Goal: Transaction & Acquisition: Obtain resource

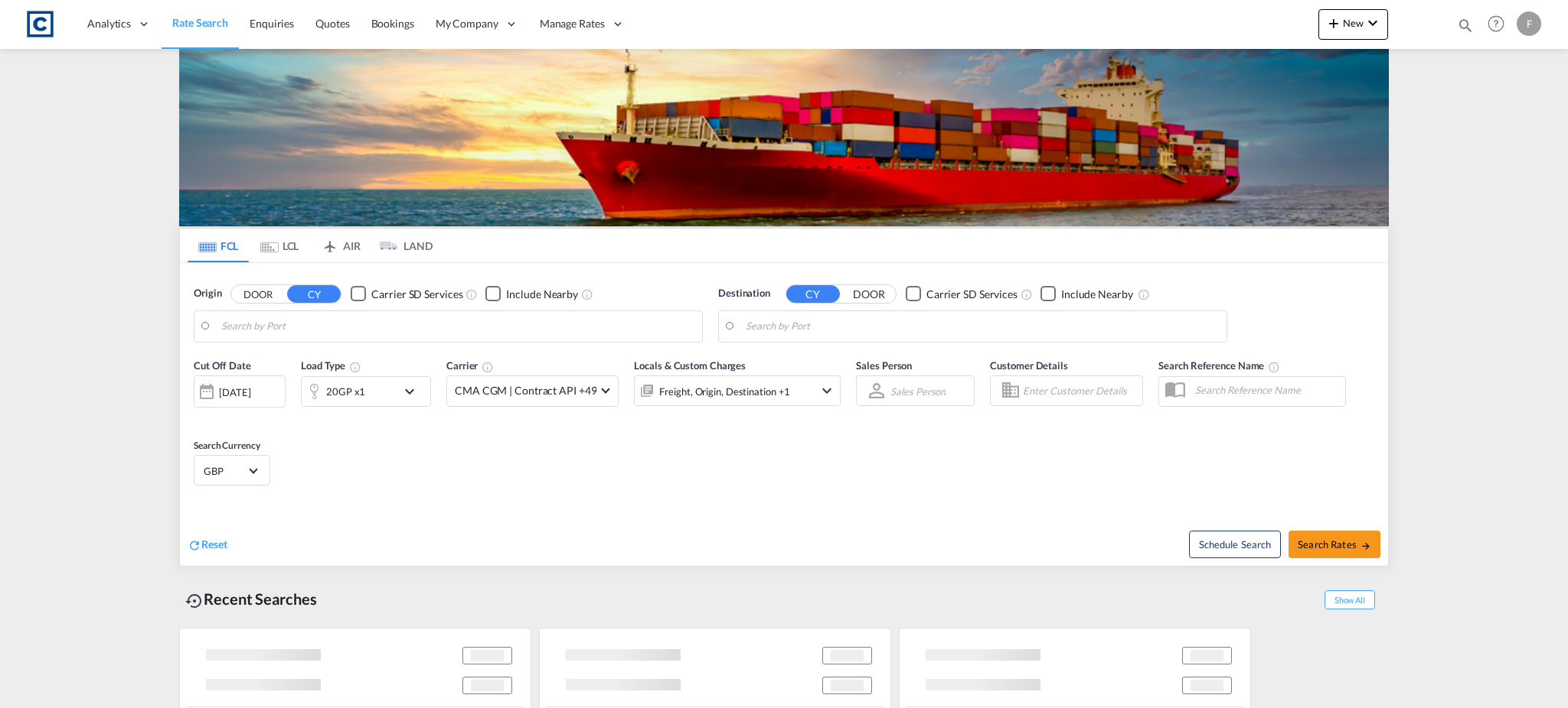
type input "GB-M17, [GEOGRAPHIC_DATA]"
type input "Hamad, QAHMD"
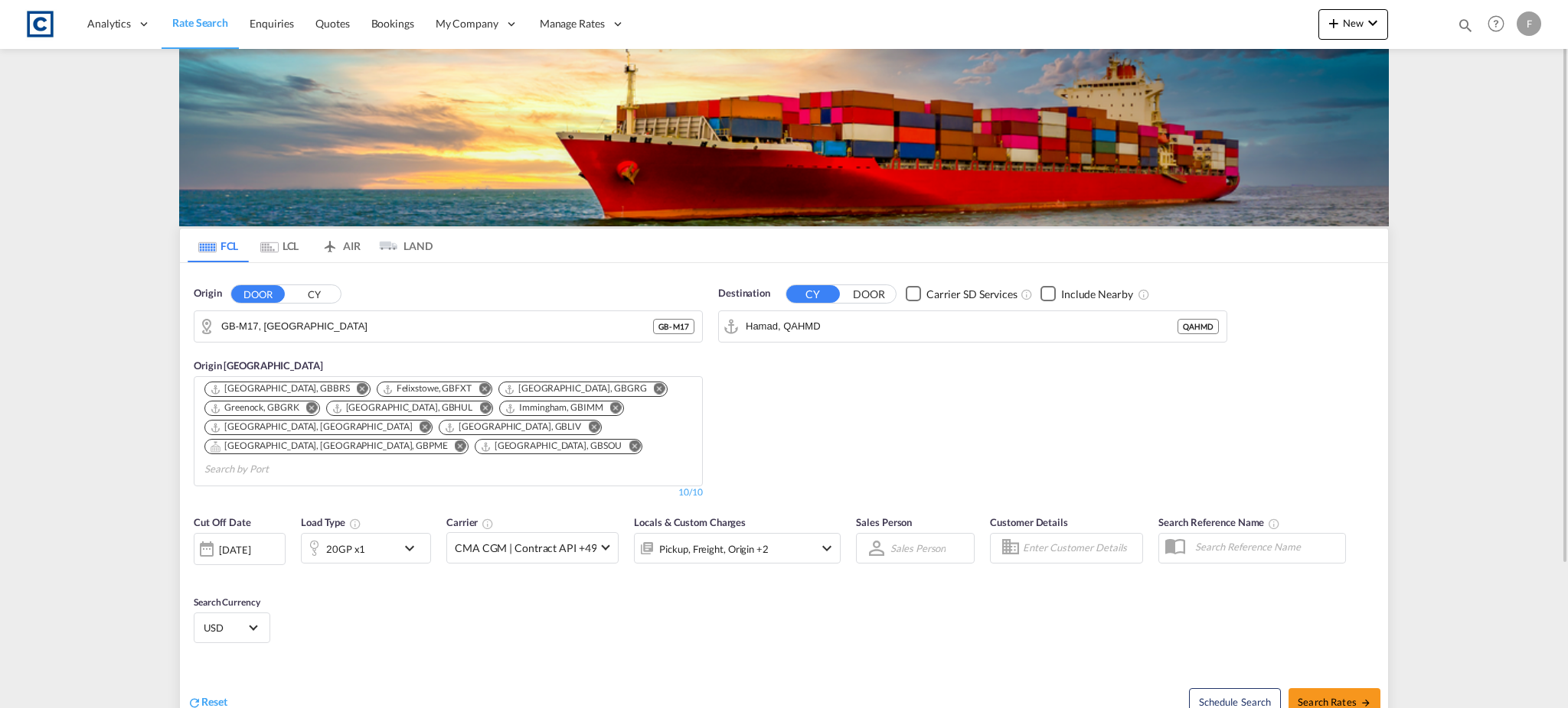
click at [311, 288] on button "CY" at bounding box center [313, 294] width 53 height 17
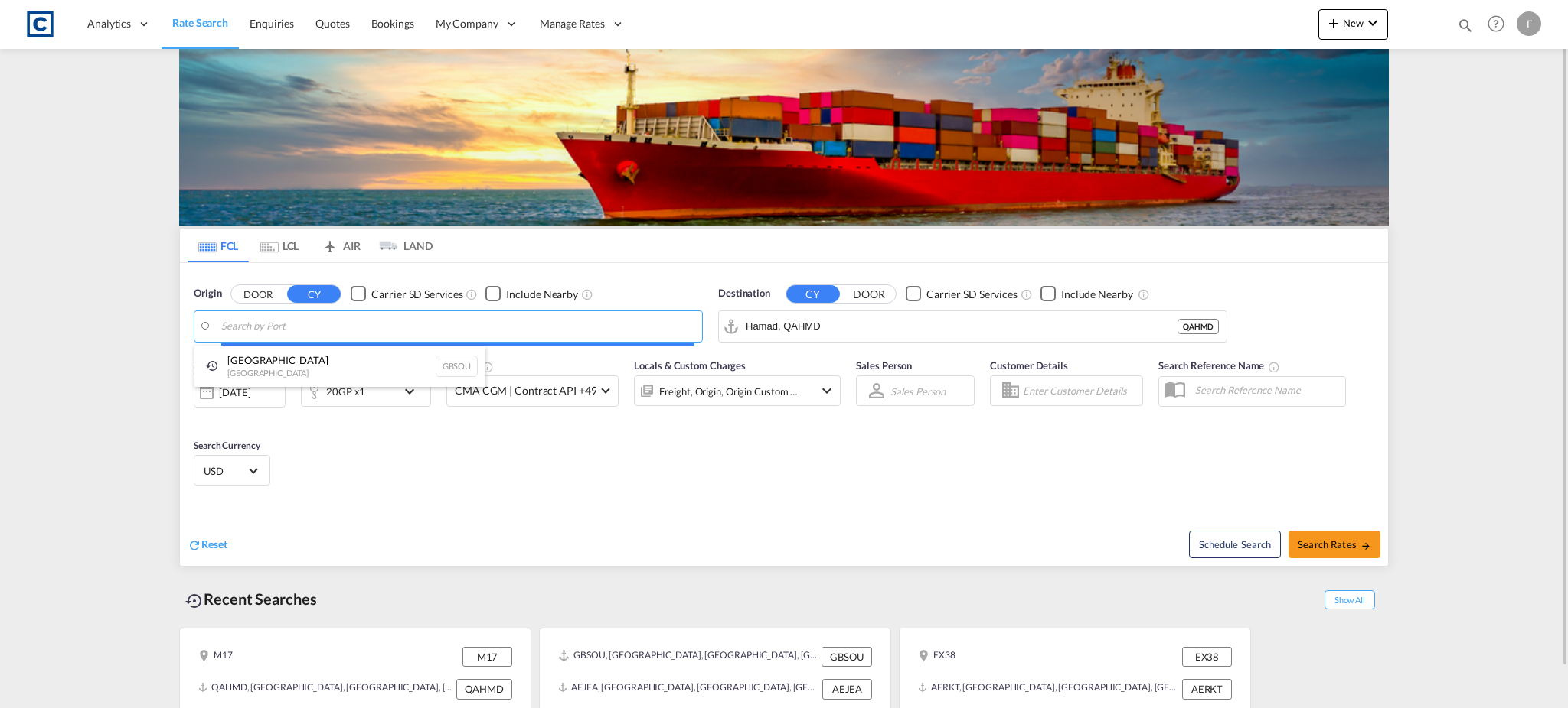
click at [286, 326] on body "Analytics Reports Dashboard Rate Search Enquiries Quotes Bookings" at bounding box center [784, 354] width 1568 height 708
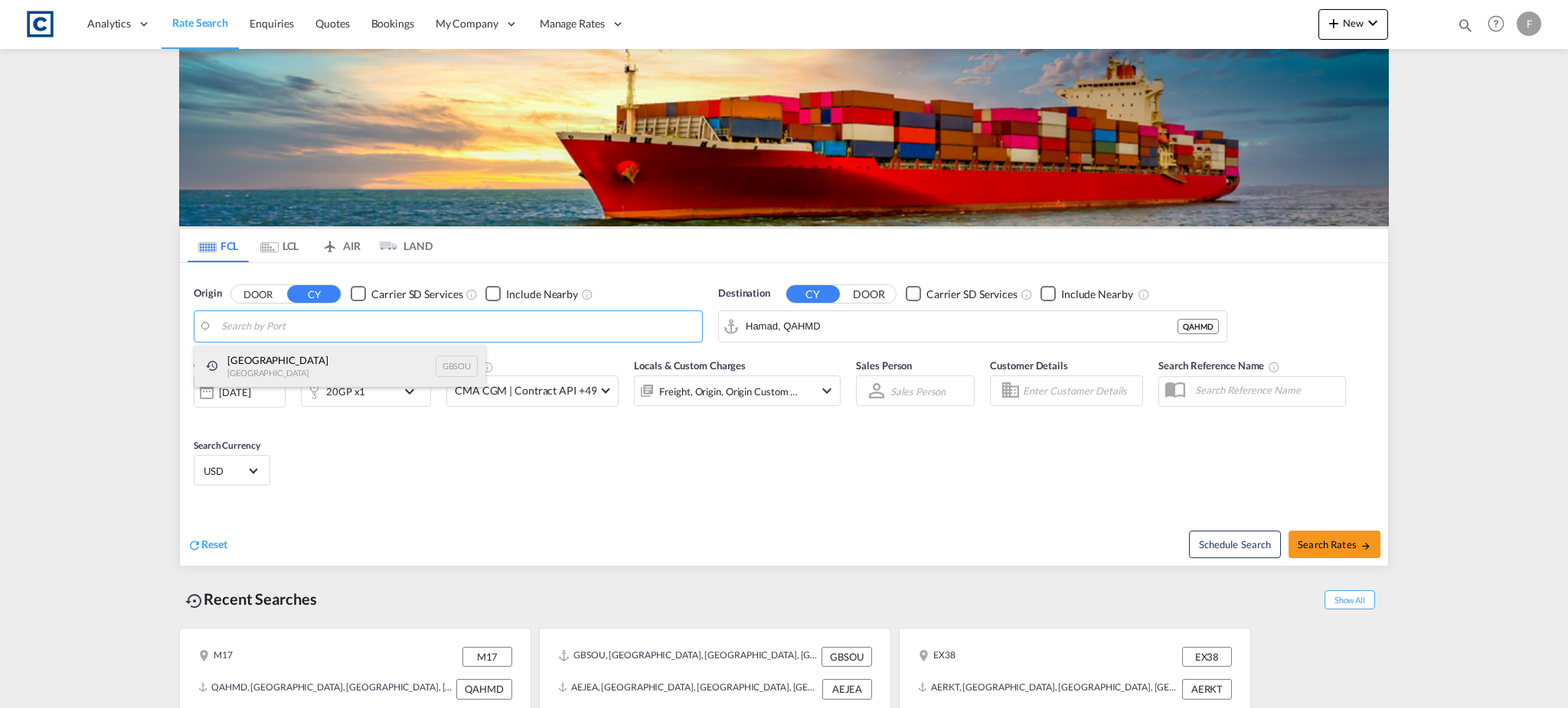
click at [263, 360] on div "[GEOGRAPHIC_DATA] [GEOGRAPHIC_DATA] GBSOU" at bounding box center [339, 366] width 290 height 42
type input "[GEOGRAPHIC_DATA], GBSOU"
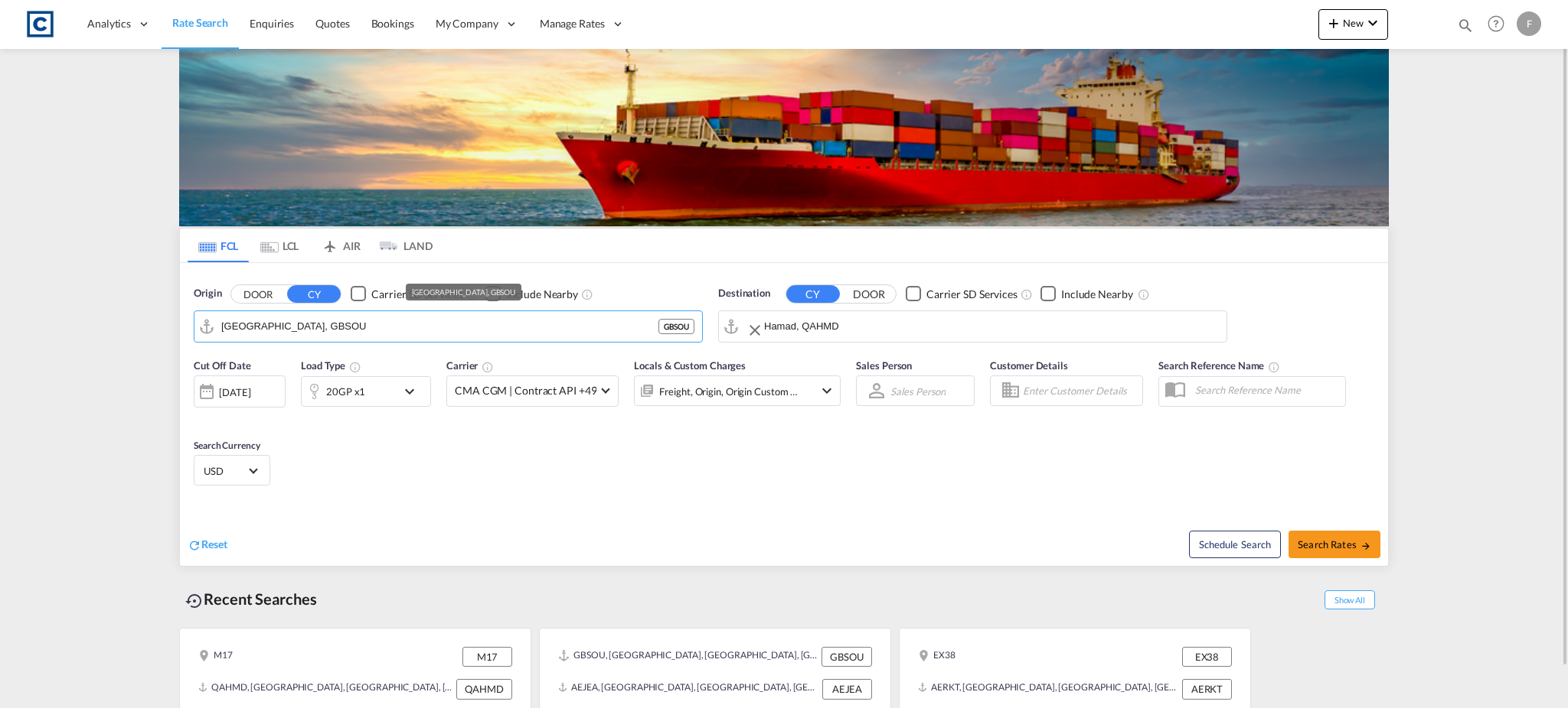
click at [782, 326] on input "Hamad, QAHMD" at bounding box center [991, 326] width 455 height 23
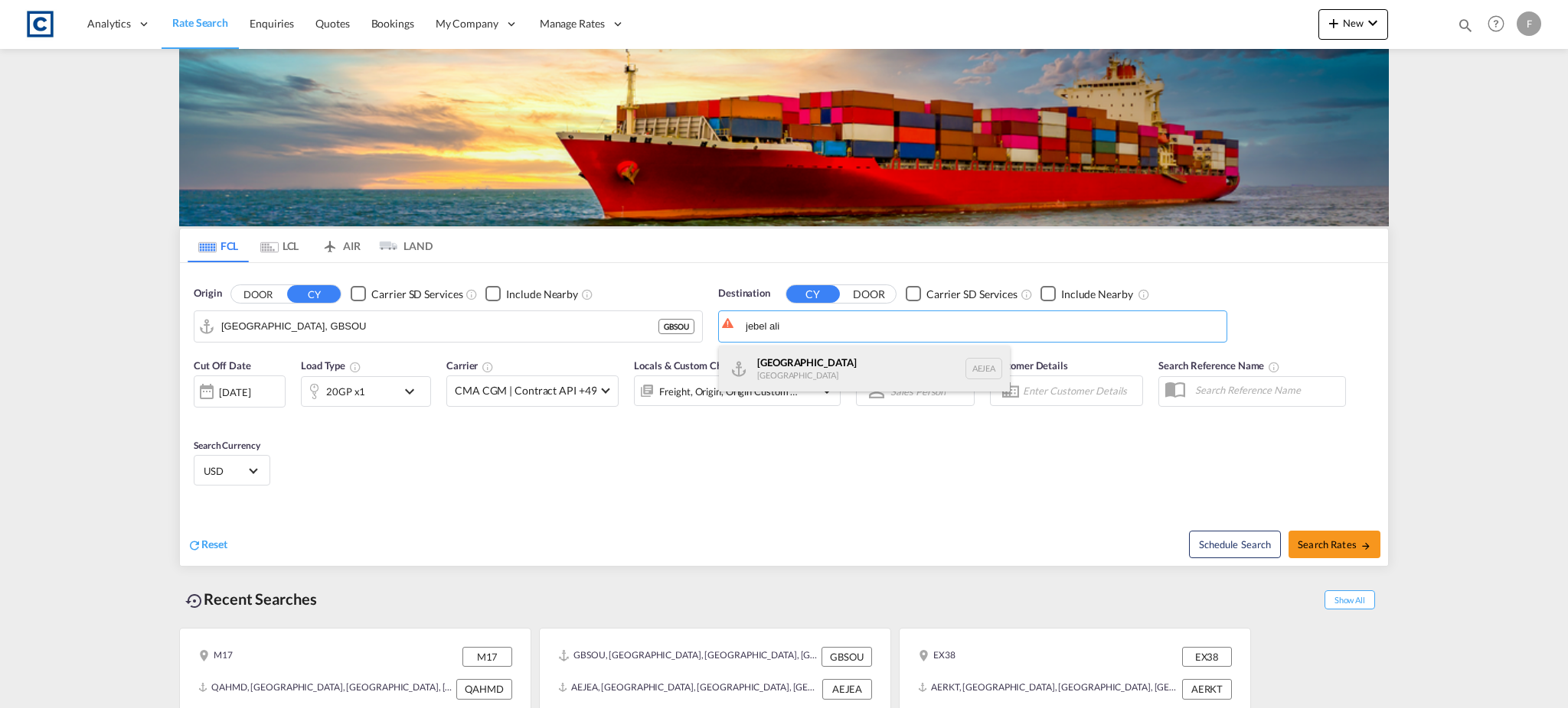
click at [809, 373] on div "[GEOGRAPHIC_DATA] [GEOGRAPHIC_DATA]" at bounding box center [863, 368] width 290 height 46
type input "[GEOGRAPHIC_DATA], [GEOGRAPHIC_DATA]"
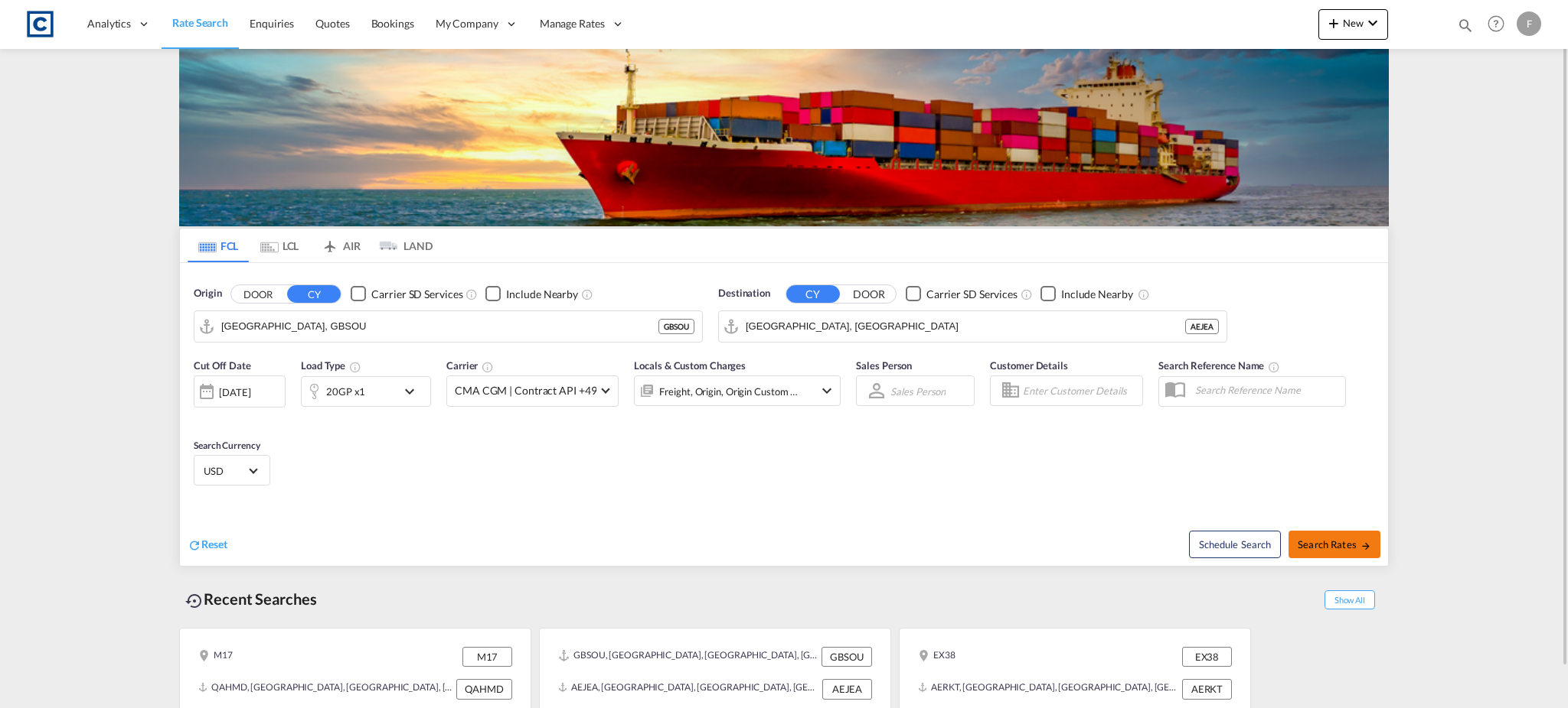
click at [1360, 548] on md-icon "icon-arrow-right" at bounding box center [1365, 546] width 11 height 11
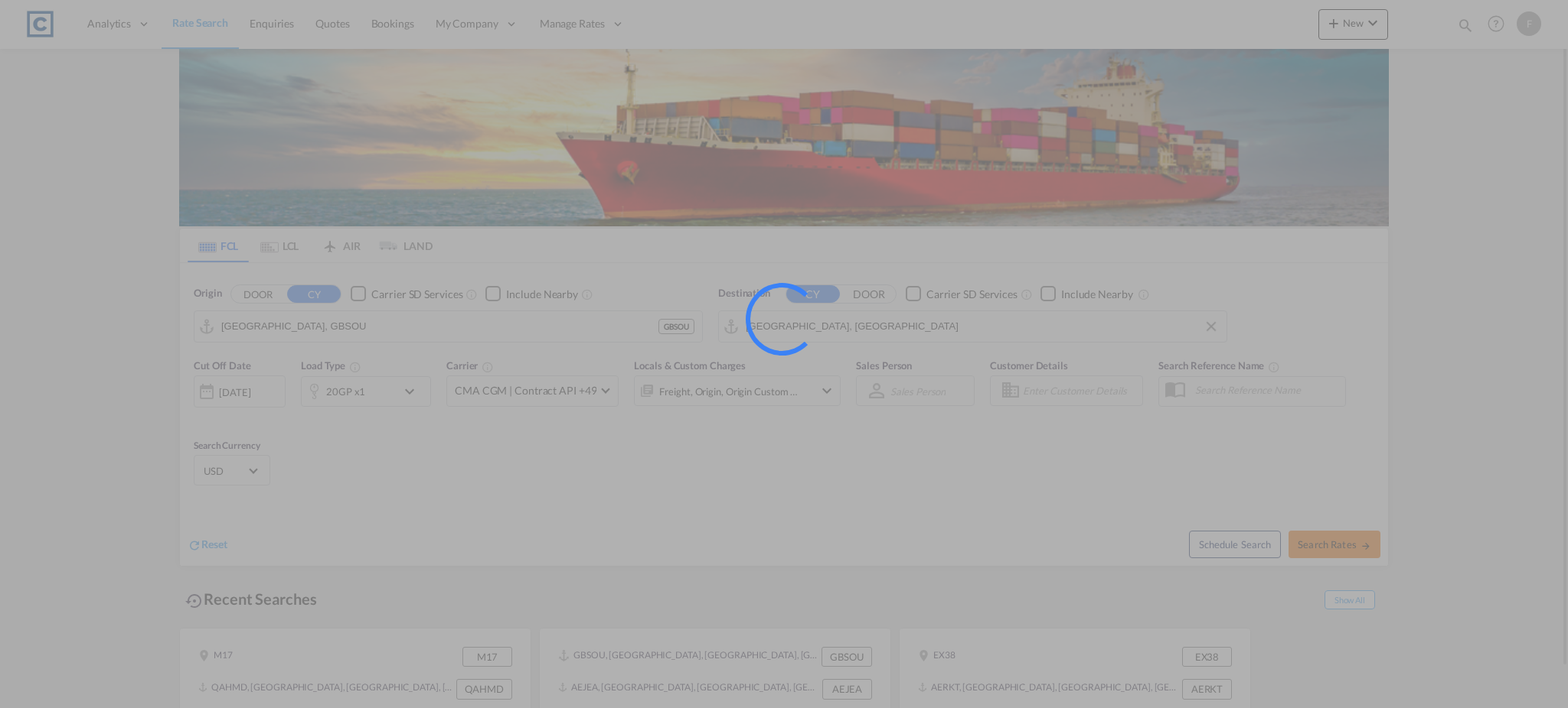
type input "GBSOU to AEJEA / [DATE]"
